Goal: Information Seeking & Learning: Learn about a topic

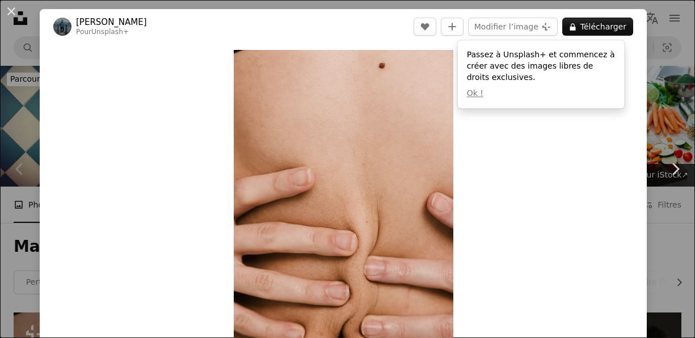
scroll to position [272, 0]
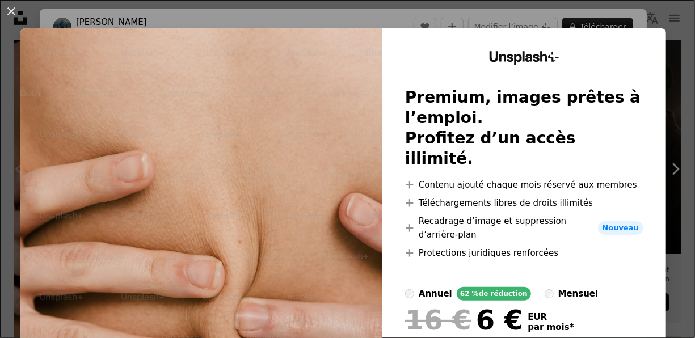
click at [299, 11] on div "An X shape Unsplash+ Premium, images prêtes à l’emploi. Profitez d’un accès ill…" at bounding box center [347, 169] width 695 height 338
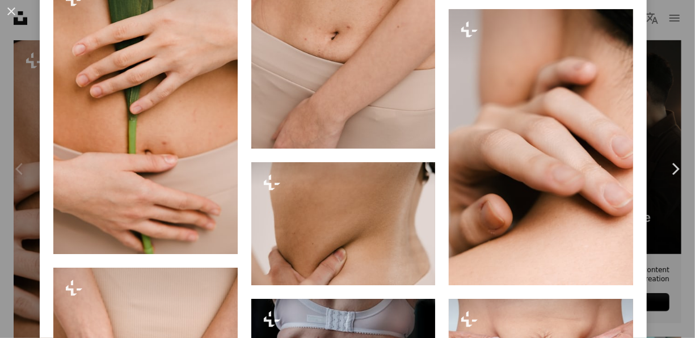
scroll to position [1809, 0]
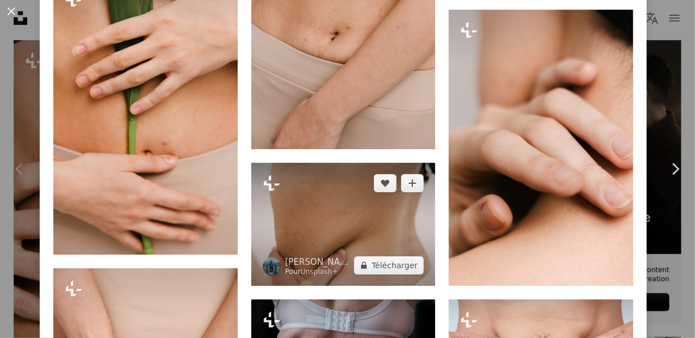
click at [351, 187] on img at bounding box center [343, 224] width 184 height 123
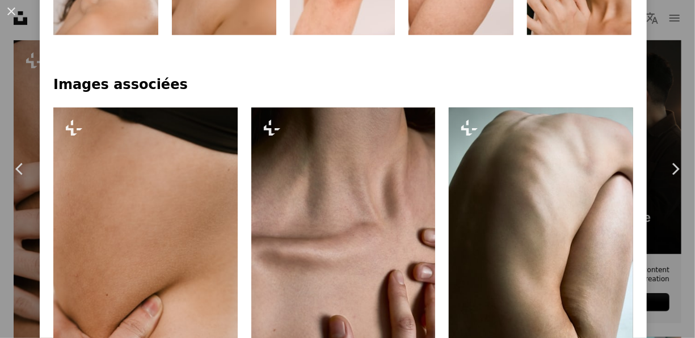
scroll to position [888, 0]
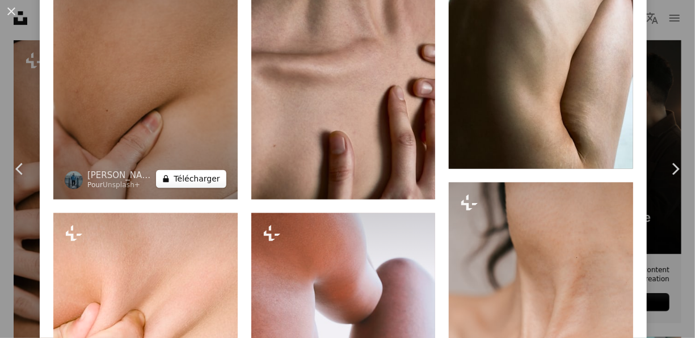
click at [190, 170] on button "A lock Télécharger" at bounding box center [191, 179] width 70 height 18
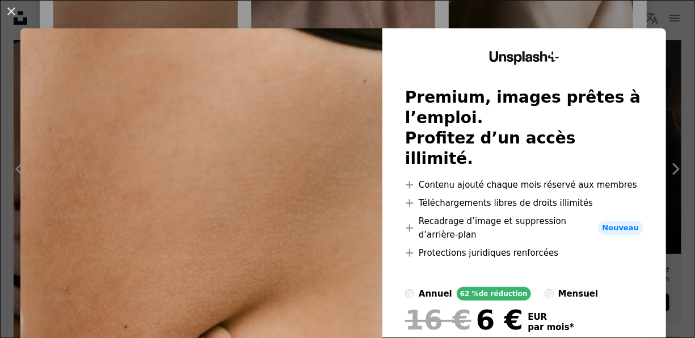
click at [665, 52] on div "An X shape Unsplash+ Premium, images prêtes à l’emploi. Profitez d’un accès ill…" at bounding box center [347, 169] width 695 height 338
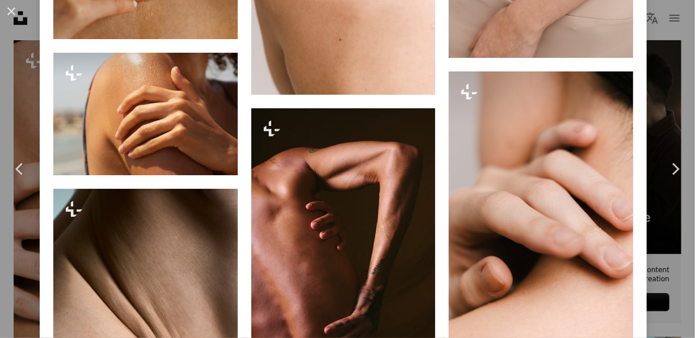
scroll to position [3265, 0]
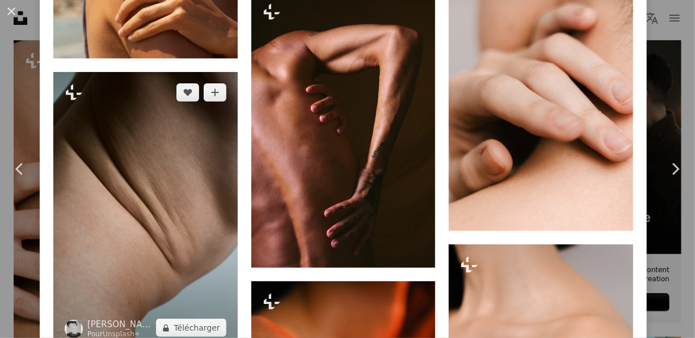
click at [99, 173] on img at bounding box center [145, 210] width 184 height 276
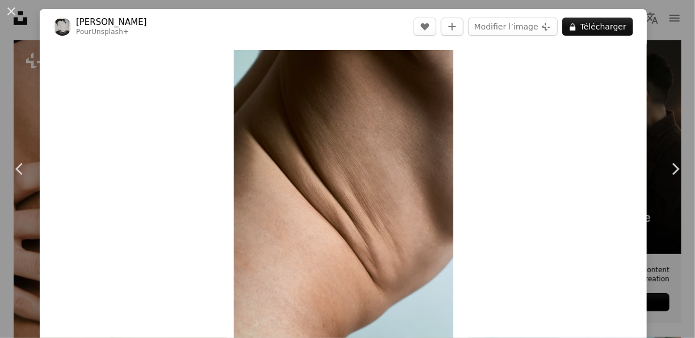
click at [642, 105] on div "An X shape Chevron left Chevron right Edu Bastidas Pour Unsplash+ A heart A plu…" at bounding box center [347, 169] width 695 height 338
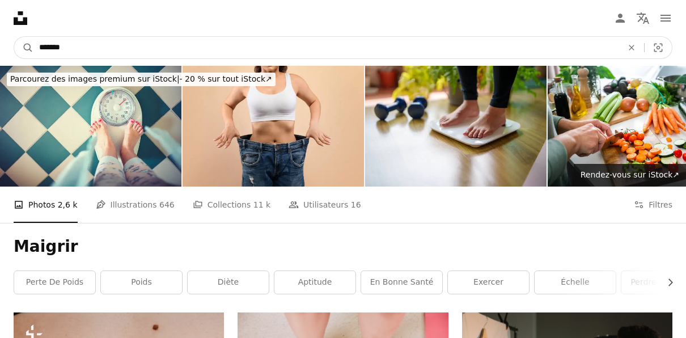
click at [115, 47] on input "*******" at bounding box center [326, 48] width 586 height 22
type input "*"
type input "*******"
click at [14, 37] on button "A magnifying glass" at bounding box center [23, 48] width 19 height 22
